Goal: Information Seeking & Learning: Learn about a topic

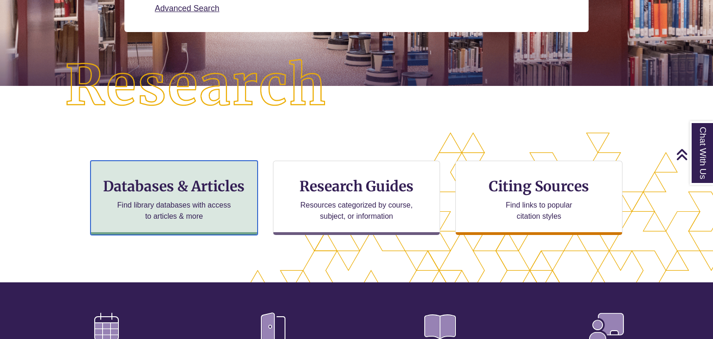
click at [166, 198] on div "Databases & Articles Find library databases with access to articles & more" at bounding box center [174, 198] width 167 height 74
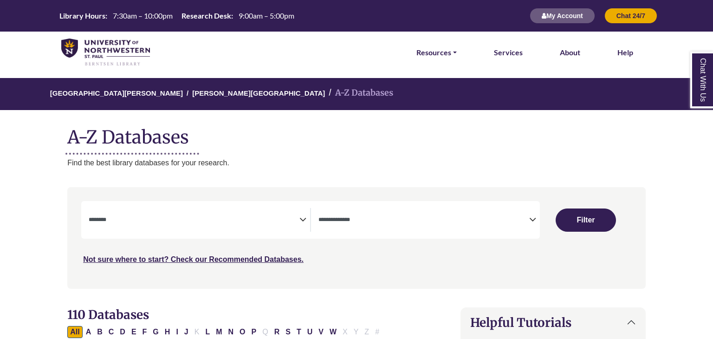
select select "Database Subject Filter"
select select "Database Types Filter"
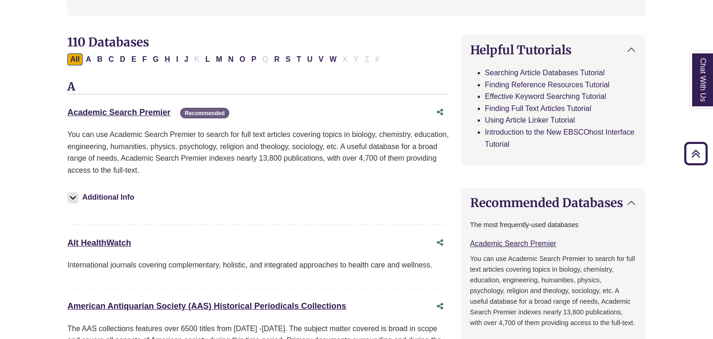
scroll to position [274, 0]
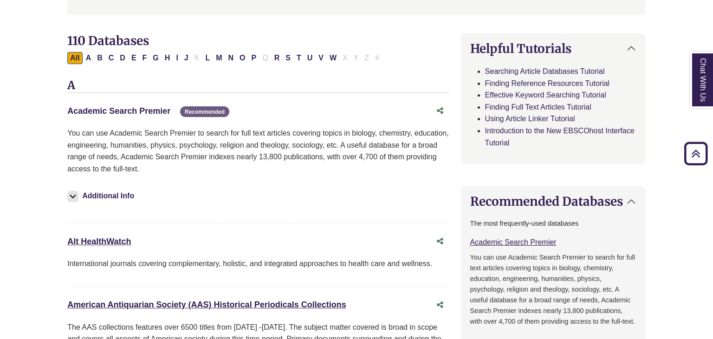
click at [152, 111] on link "Academic Search Premier This link opens in a new window" at bounding box center [118, 110] width 103 height 9
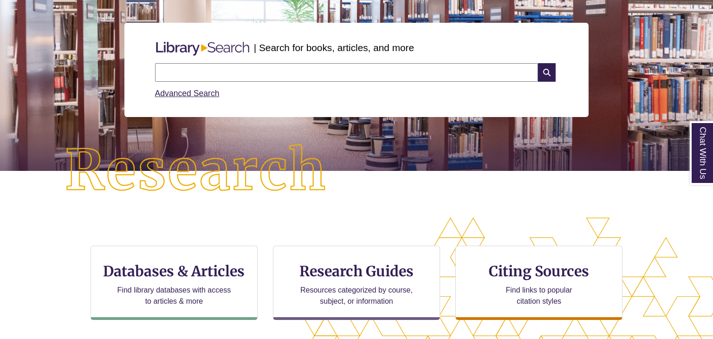
click at [218, 71] on input "text" at bounding box center [346, 72] width 383 height 19
type input "********"
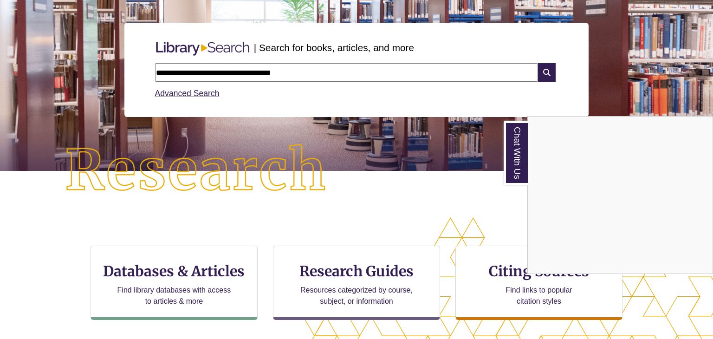
type input "**********"
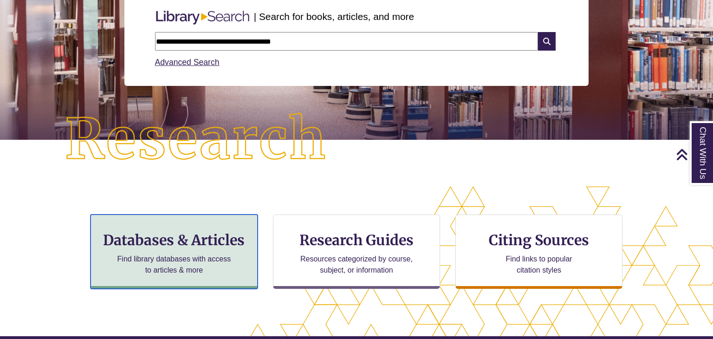
click at [212, 227] on div "Databases & Articles Find library databases with access to articles & more" at bounding box center [174, 252] width 167 height 74
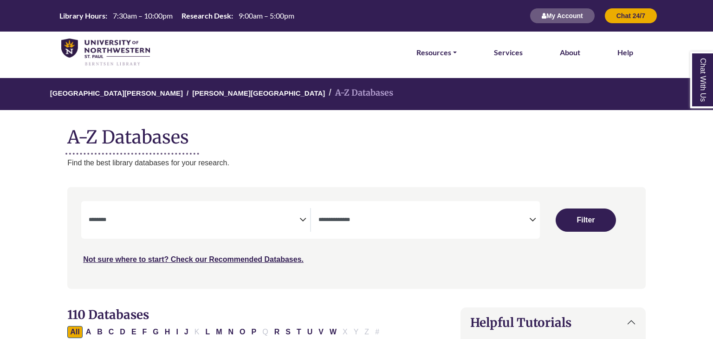
select select "Database Subject Filter"
select select "Database Types Filter"
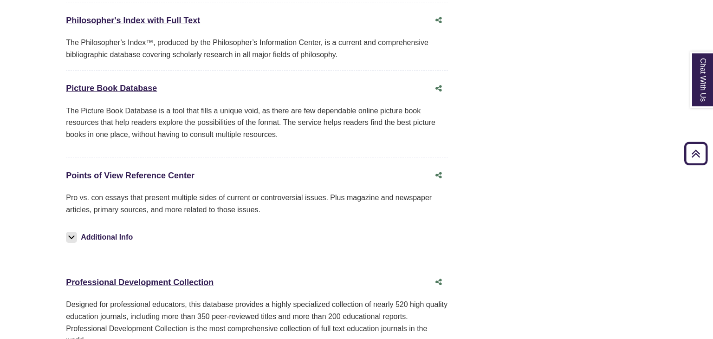
scroll to position [6613, 1]
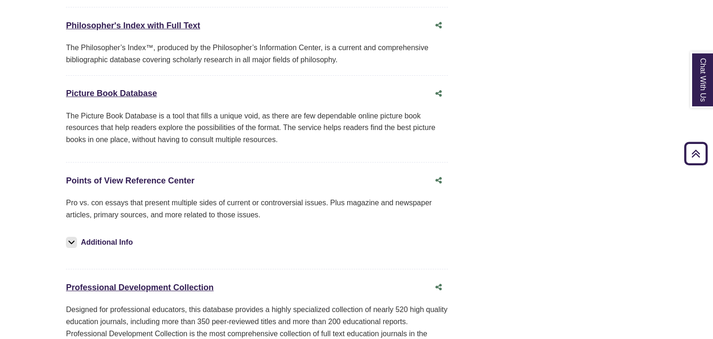
click at [135, 176] on link "Points of View Reference Center This link opens in a new window" at bounding box center [130, 180] width 129 height 9
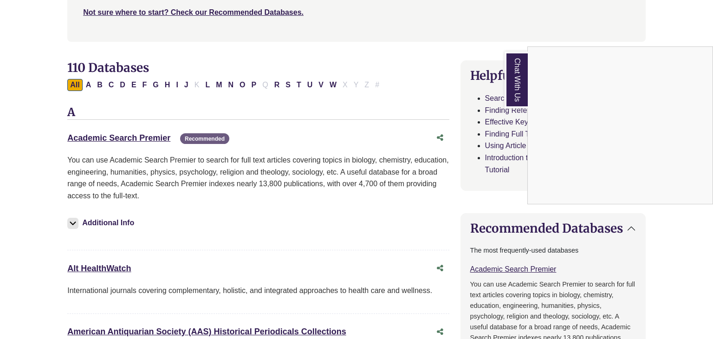
scroll to position [244, 0]
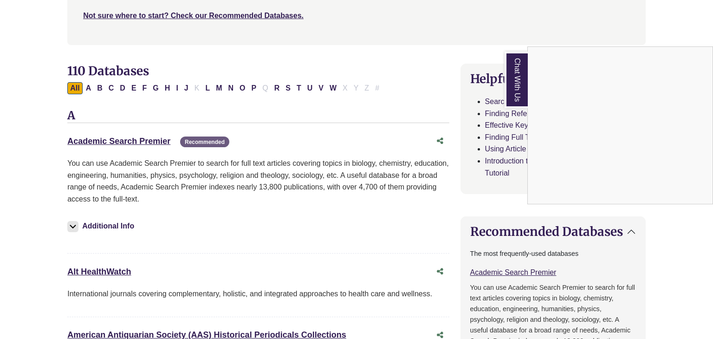
click at [154, 140] on div "Chat With Us" at bounding box center [356, 169] width 713 height 339
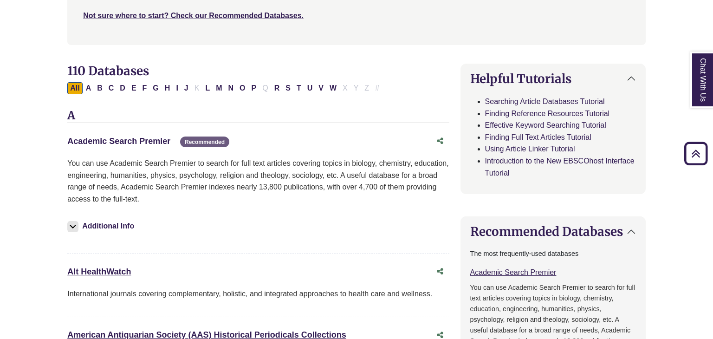
click at [145, 137] on link "Academic Search Premier This link opens in a new window" at bounding box center [118, 141] width 103 height 9
